Goal: Transaction & Acquisition: Purchase product/service

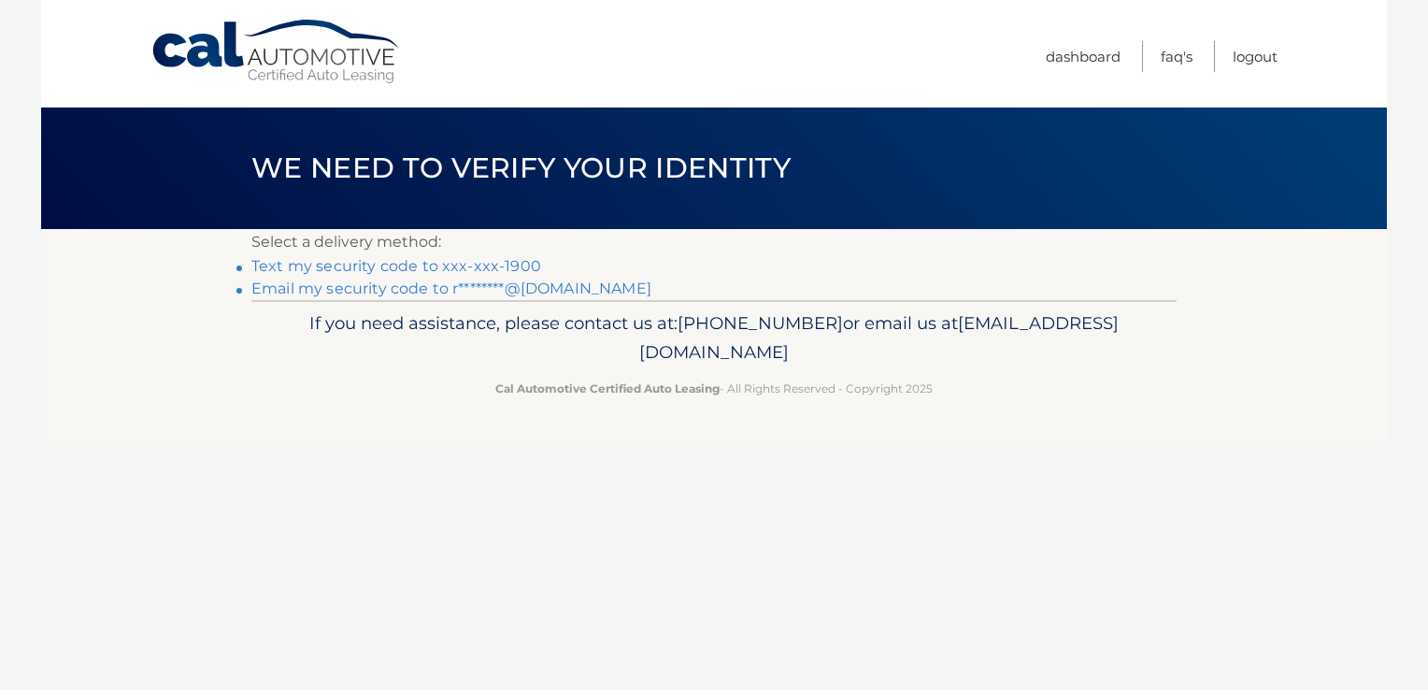
click at [442, 261] on link "Text my security code to xxx-xxx-1900" at bounding box center [396, 266] width 290 height 18
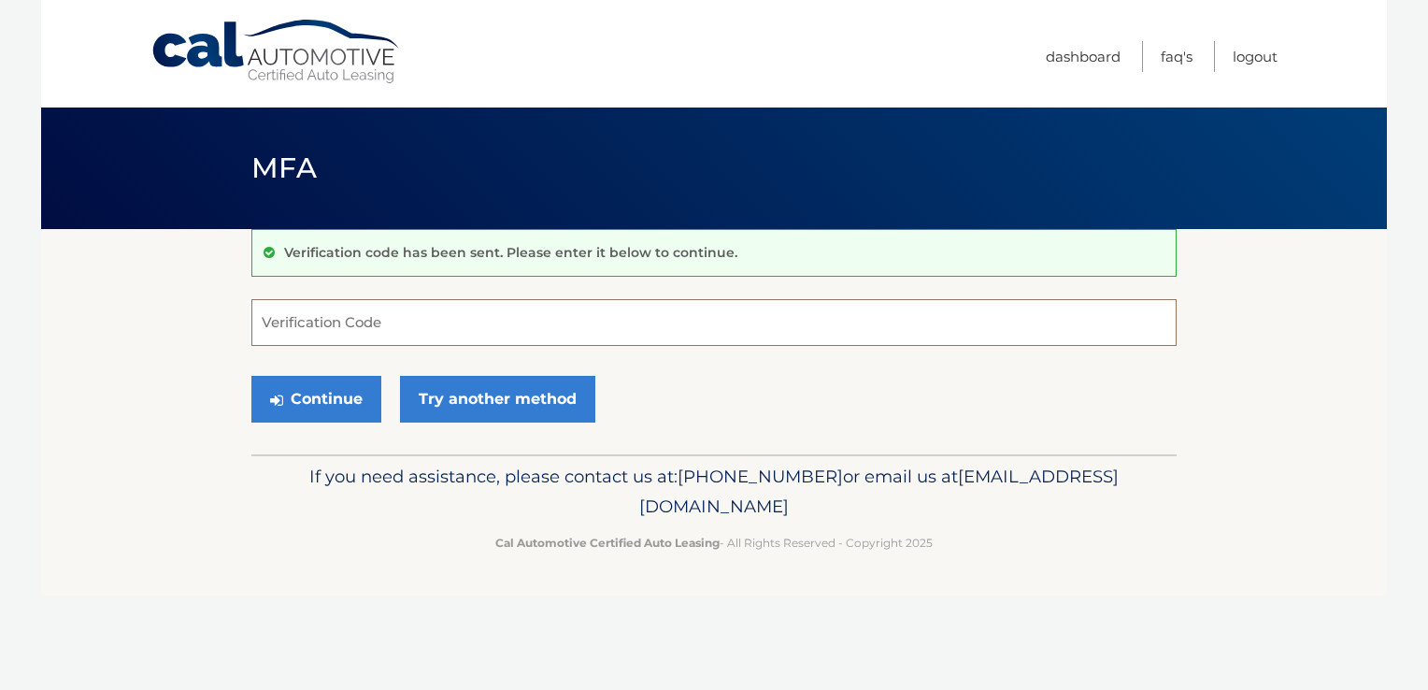
click at [426, 341] on input "Verification Code" at bounding box center [713, 322] width 925 height 47
drag, startPoint x: 426, startPoint y: 341, endPoint x: 344, endPoint y: 331, distance: 82.9
click at [344, 331] on input "Verification Code" at bounding box center [713, 322] width 925 height 47
type input "379152"
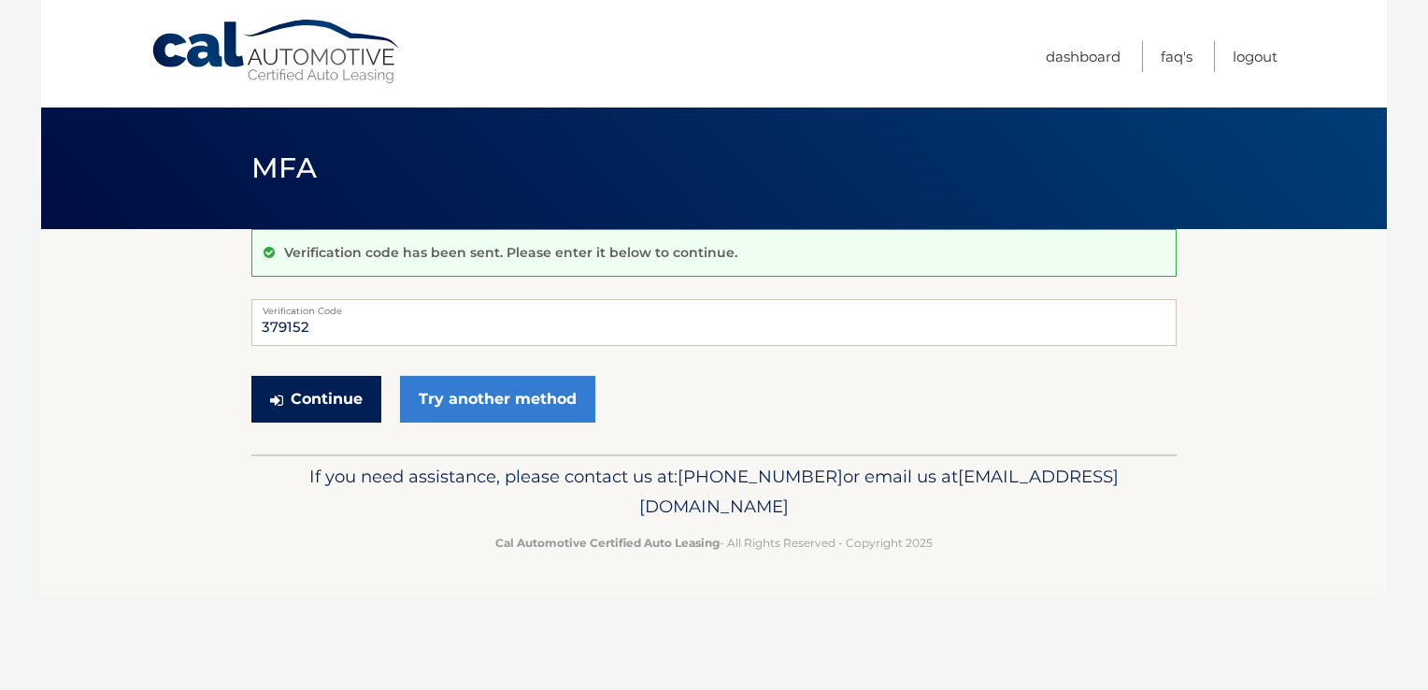
click at [318, 409] on button "Continue" at bounding box center [316, 399] width 130 height 47
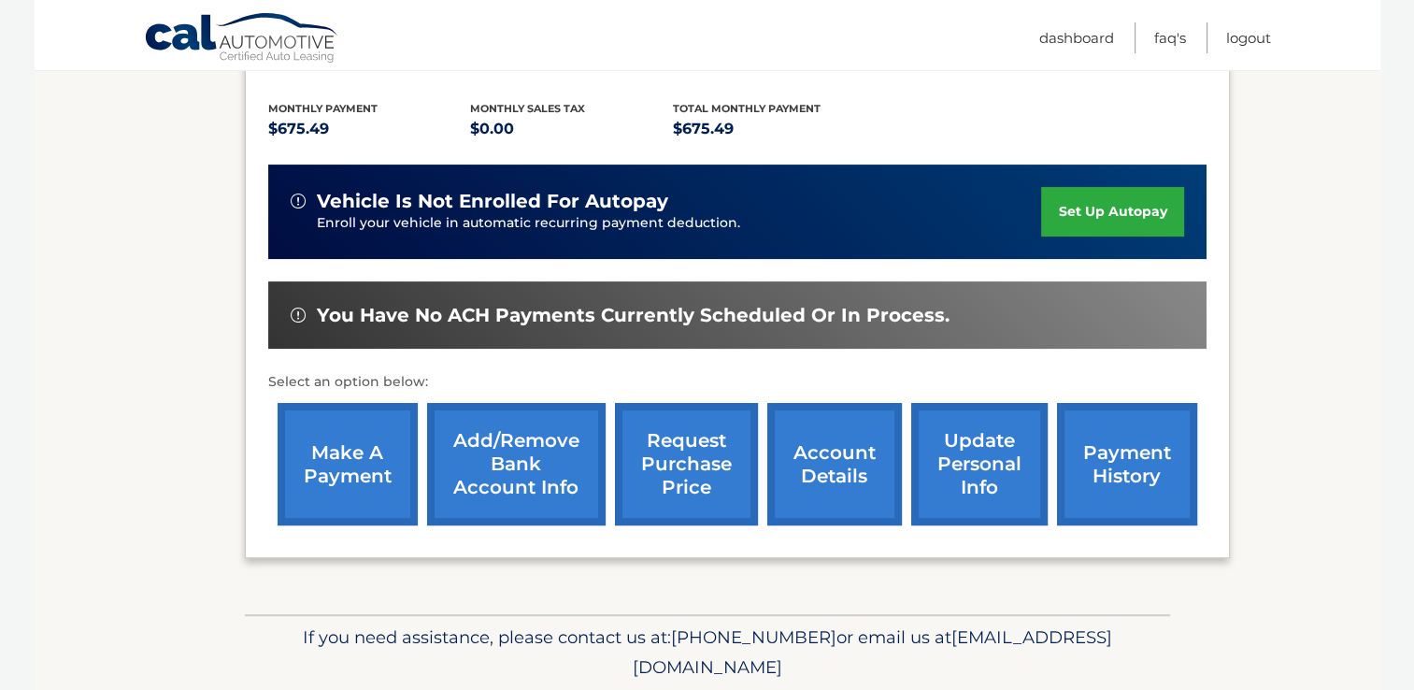
scroll to position [411, 0]
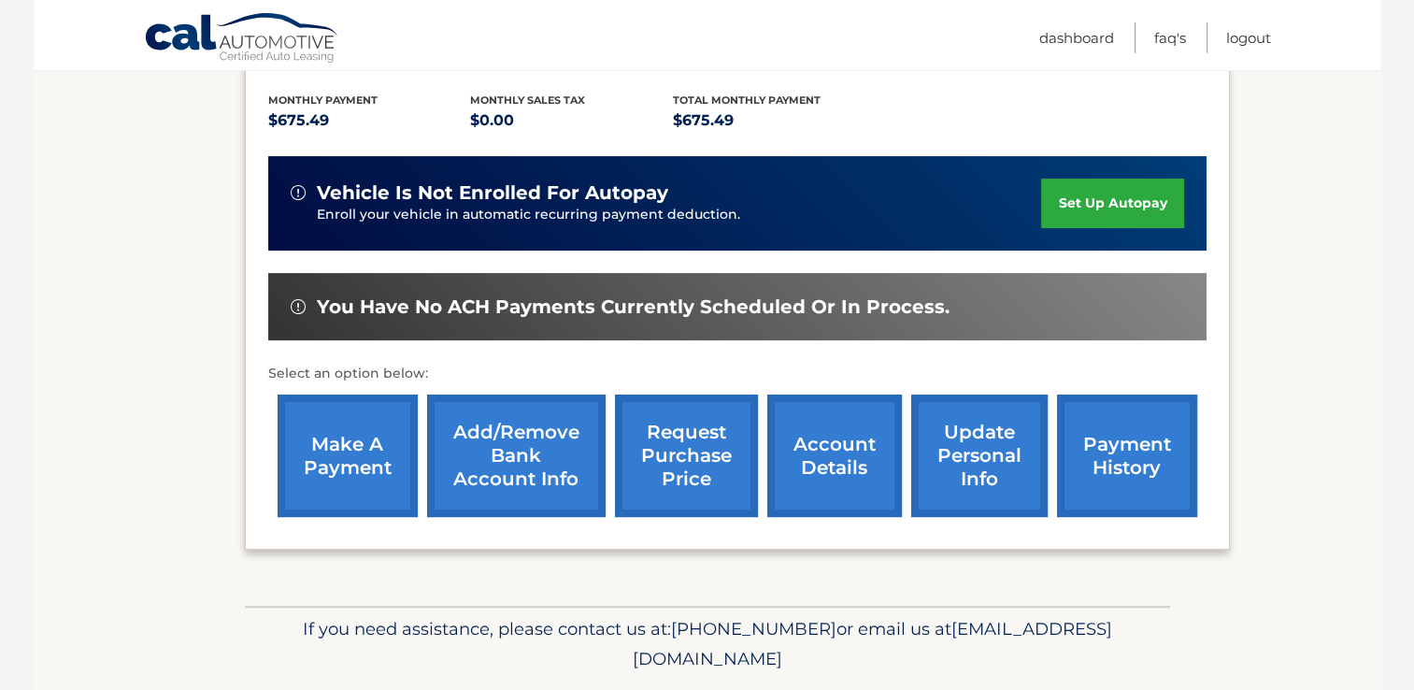
click at [343, 406] on link "make a payment" at bounding box center [348, 455] width 140 height 122
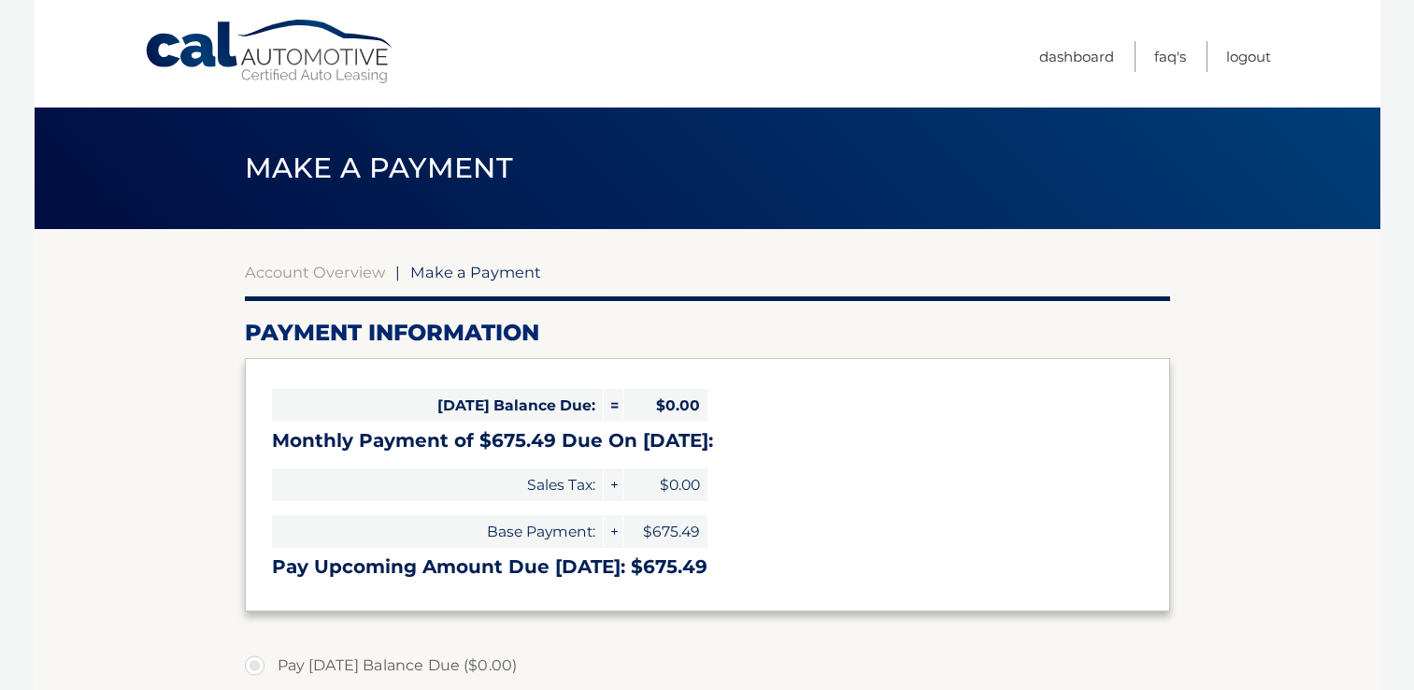
select select "NDhjZjA2NWMtNGIwNy00ZTI4LTkzM2ItODBkMDExN2RjNTgw"
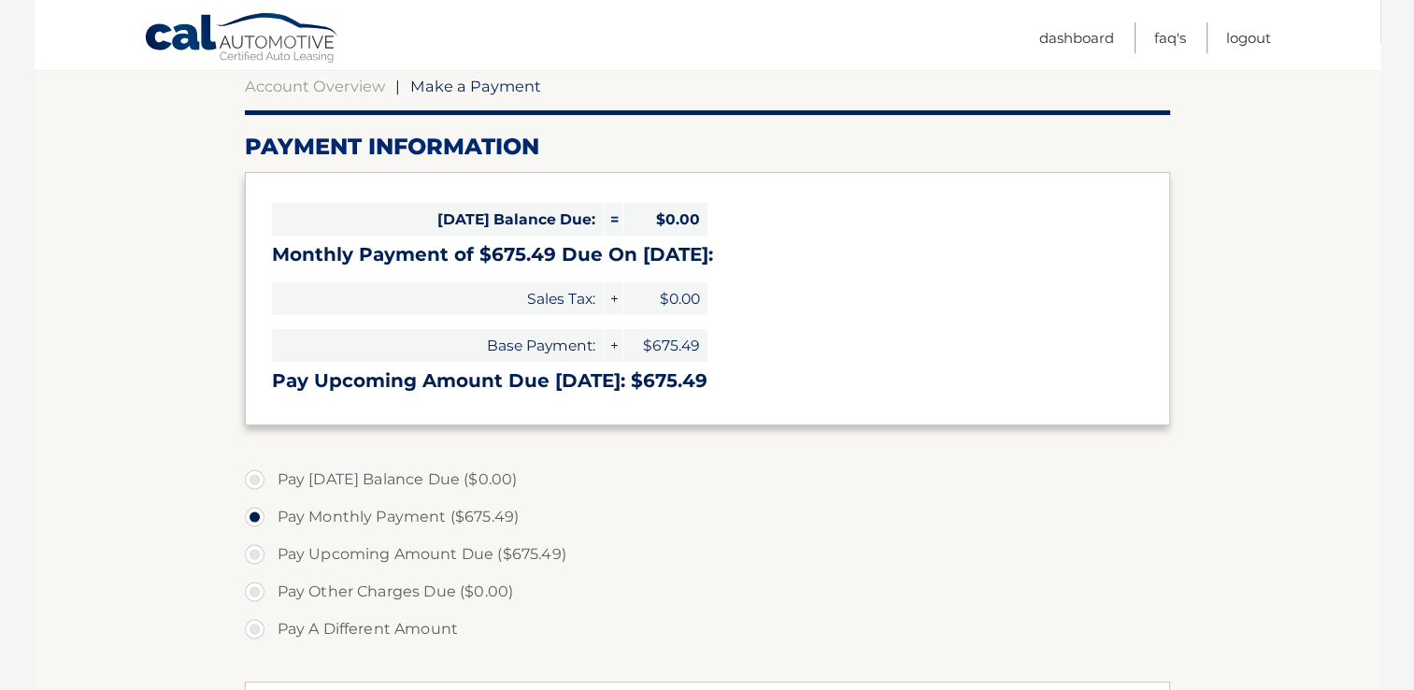
scroll to position [187, 0]
click at [250, 626] on label "Pay A Different Amount" at bounding box center [707, 627] width 925 height 37
click at [252, 626] on input "Pay A Different Amount" at bounding box center [261, 624] width 19 height 30
radio input "true"
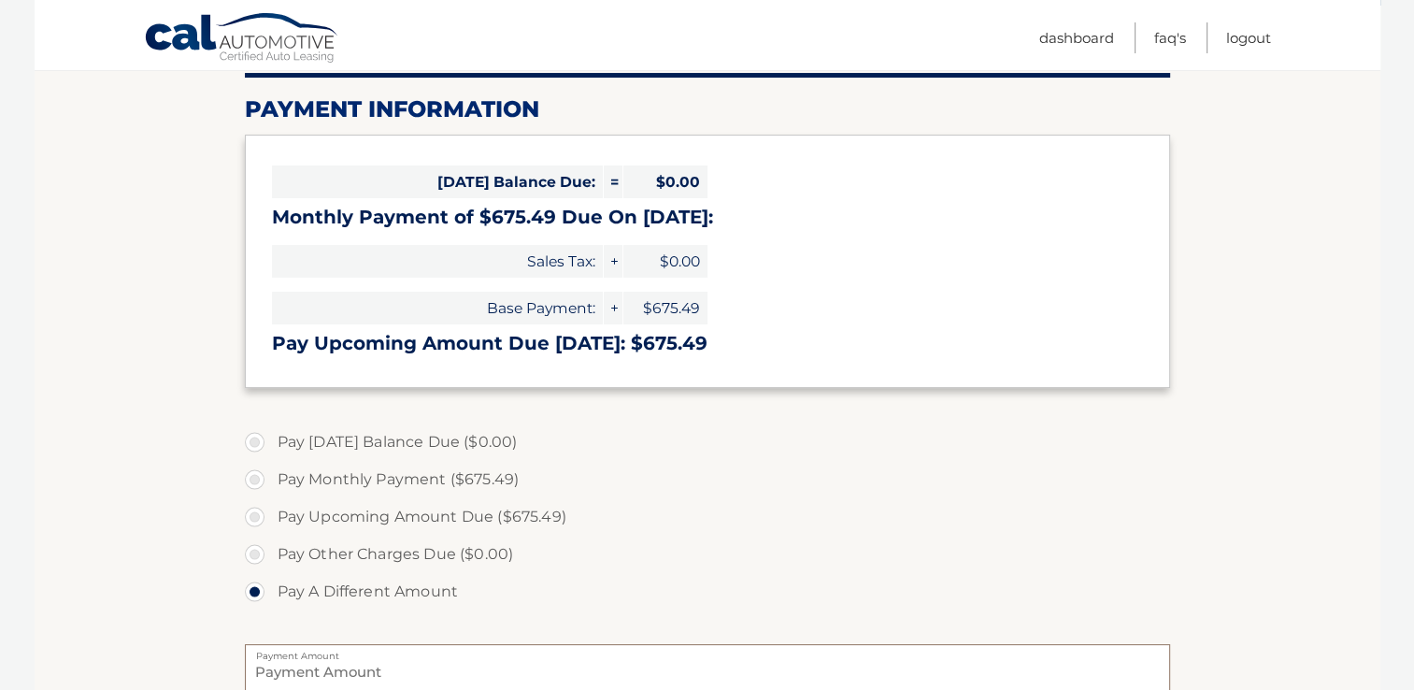
click at [554, 669] on input "Payment Amount" at bounding box center [707, 667] width 925 height 47
type input "700.00"
drag, startPoint x: 1413, startPoint y: 416, endPoint x: 1427, endPoint y: 525, distance: 110.3
click at [1413, 466] on html "Cal Automotive Menu Dashboard FAQ's Logout" at bounding box center [707, 122] width 1414 height 690
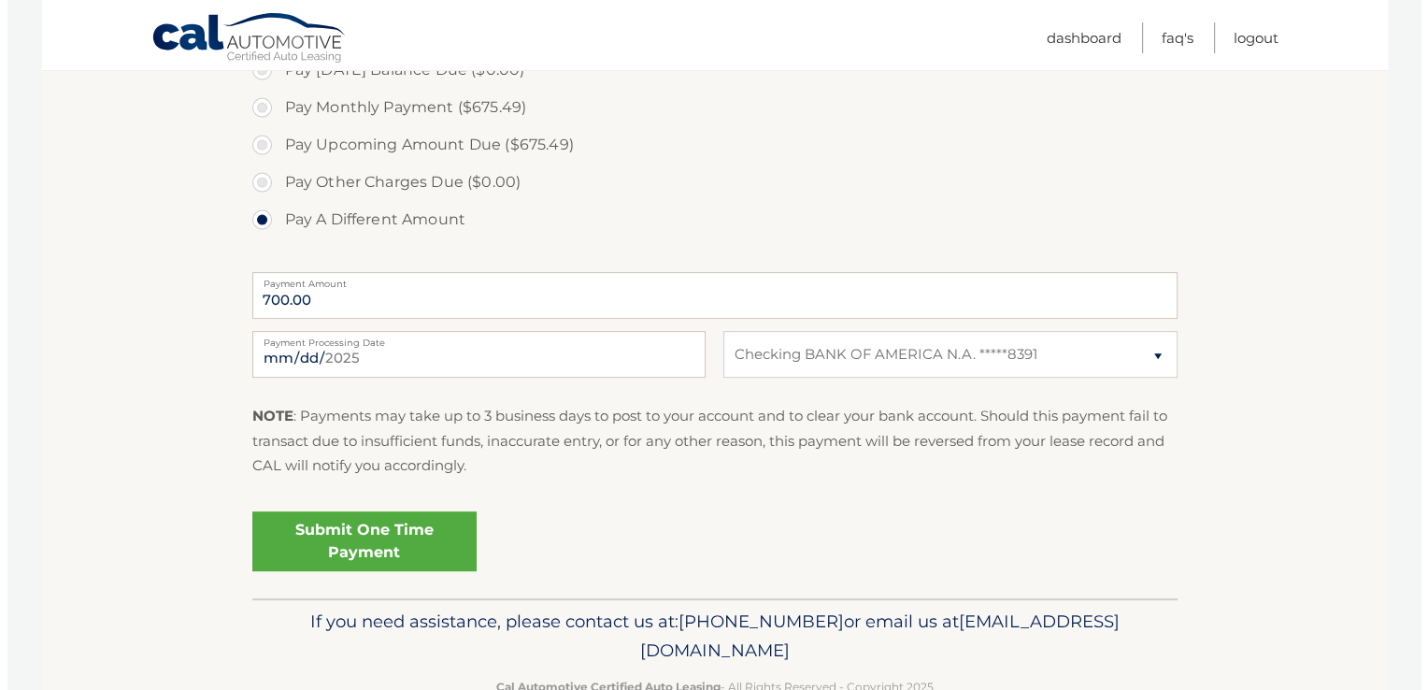
scroll to position [602, 0]
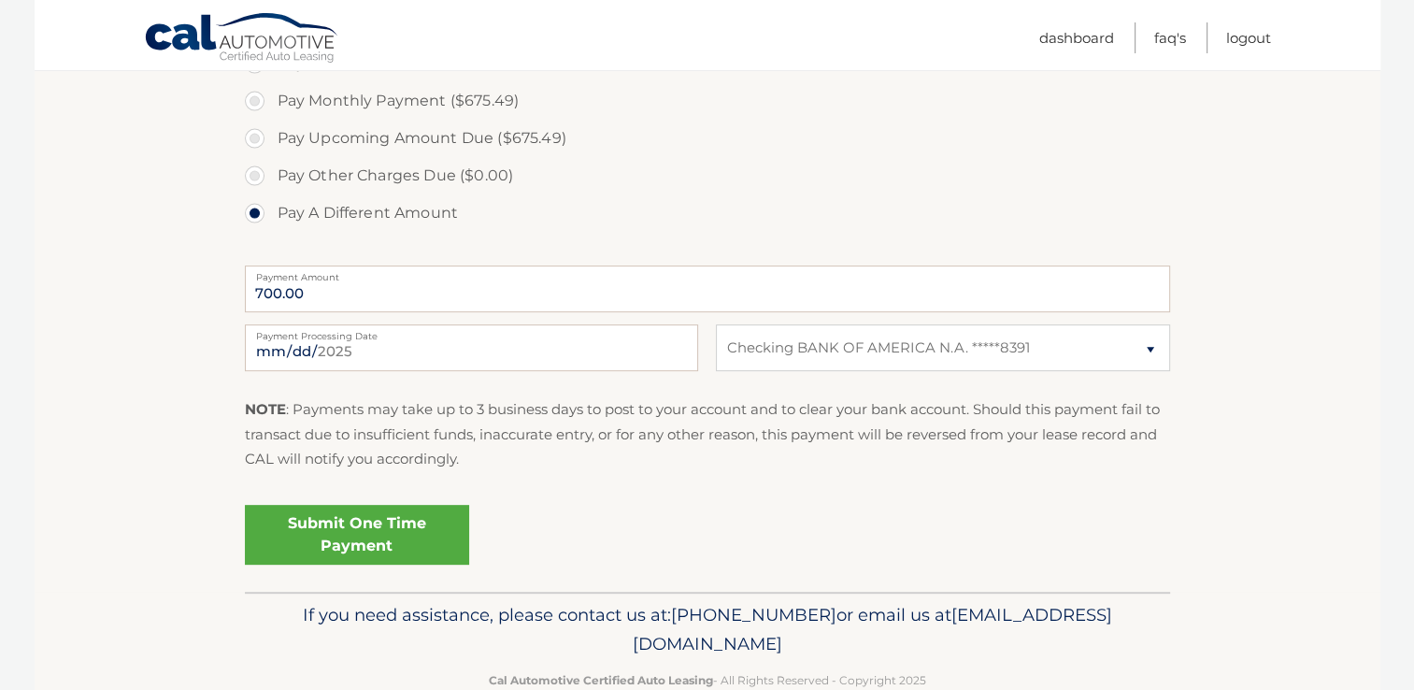
click at [340, 544] on link "Submit One Time Payment" at bounding box center [357, 535] width 224 height 60
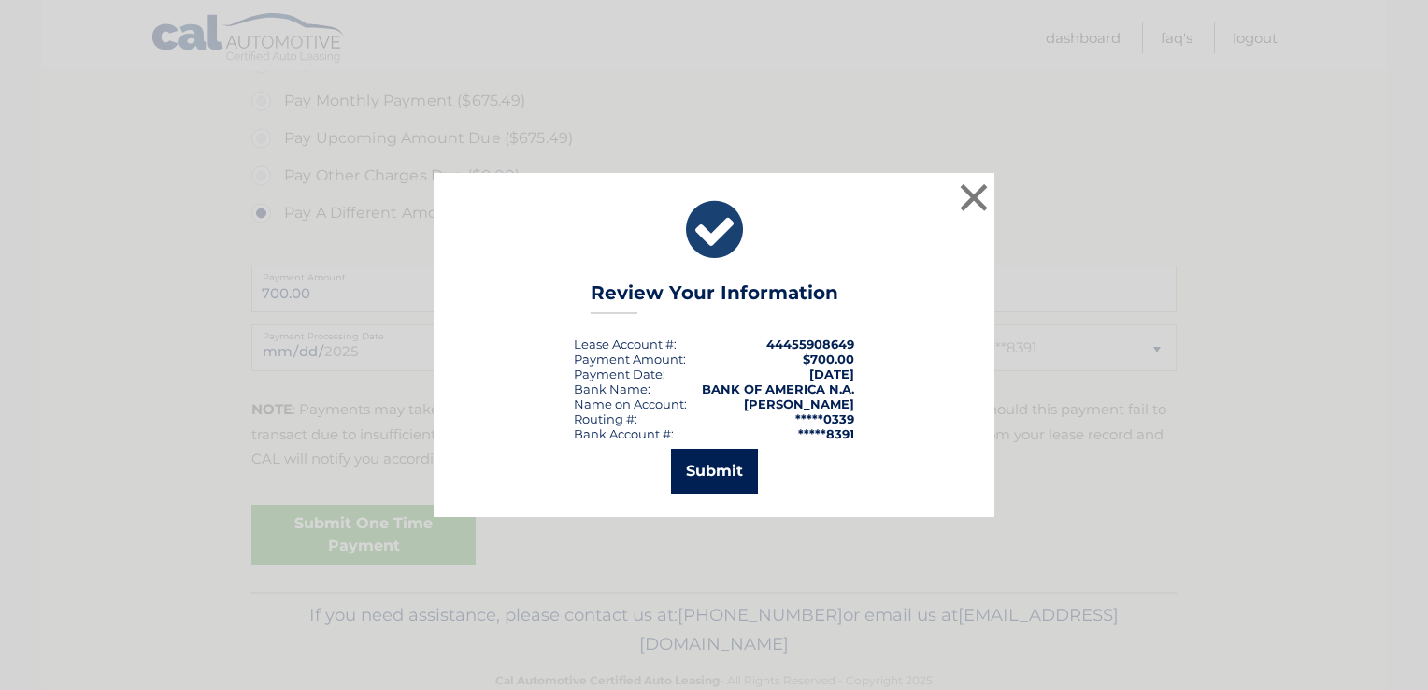
click at [721, 474] on button "Submit" at bounding box center [714, 471] width 87 height 45
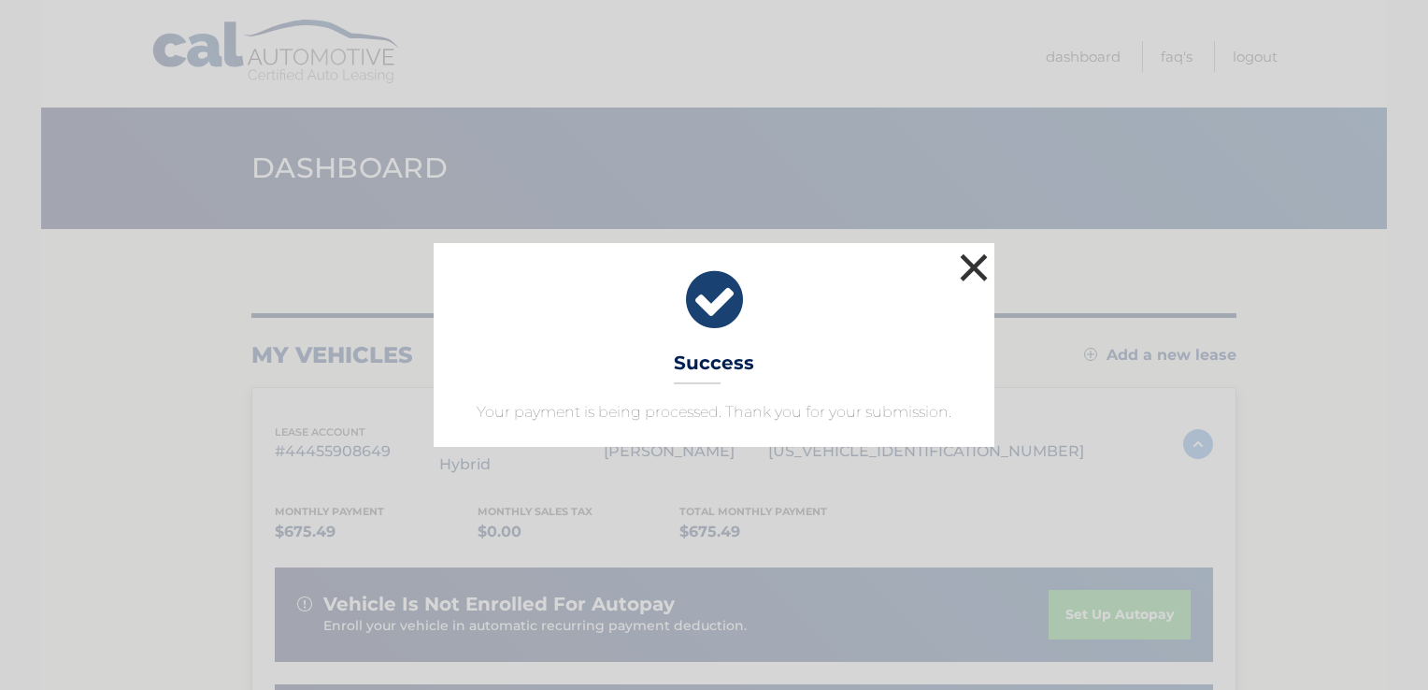
click at [975, 271] on button "×" at bounding box center [973, 267] width 37 height 37
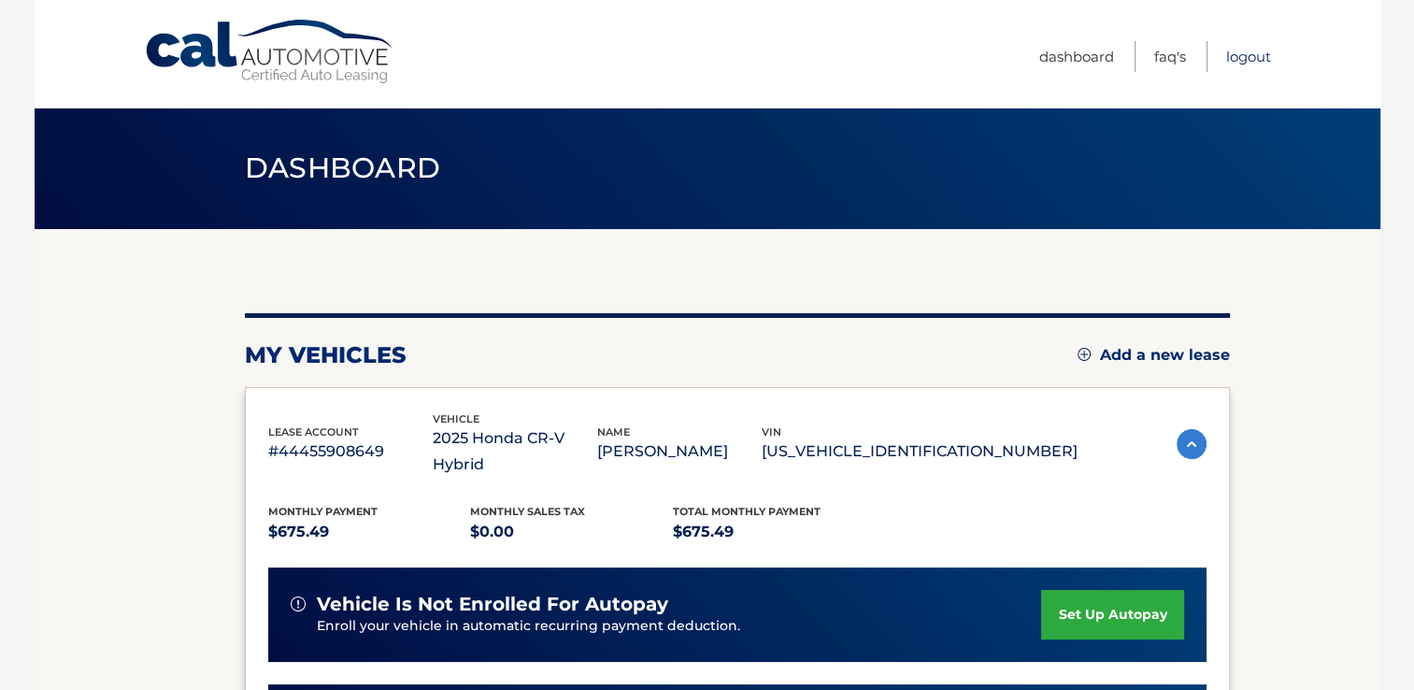
click at [1238, 54] on link "Logout" at bounding box center [1248, 56] width 45 height 31
